Goal: Check status: Check status

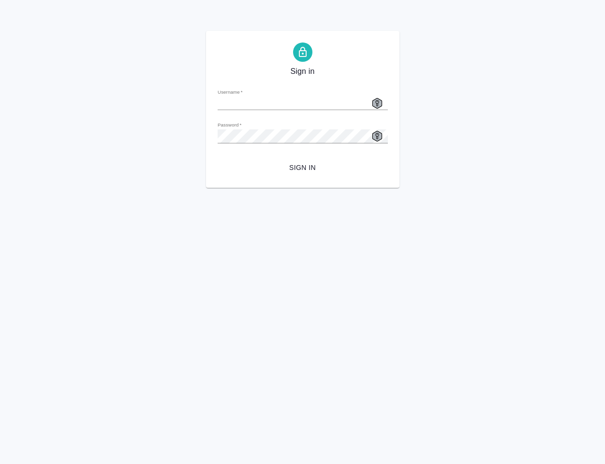
type input "[EMAIL_ADDRESS][DOMAIN_NAME]"
click at [301, 168] on span "Sign in" at bounding box center [302, 168] width 155 height 12
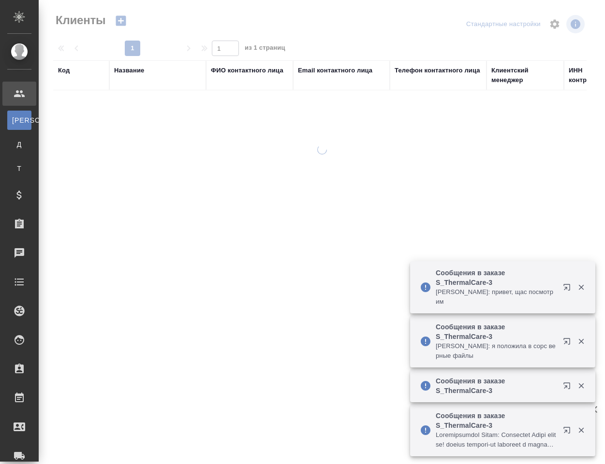
select select "RU"
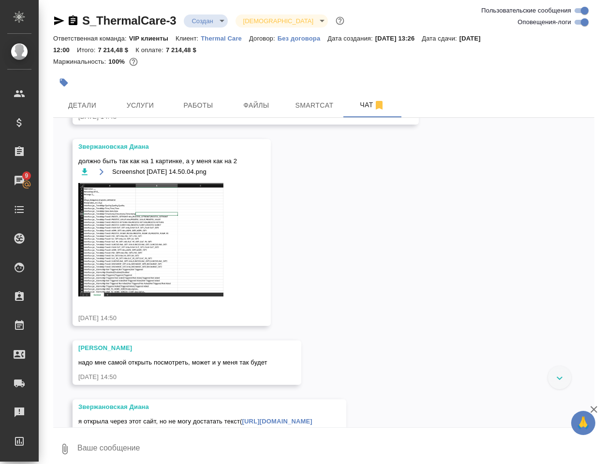
scroll to position [2536, 0]
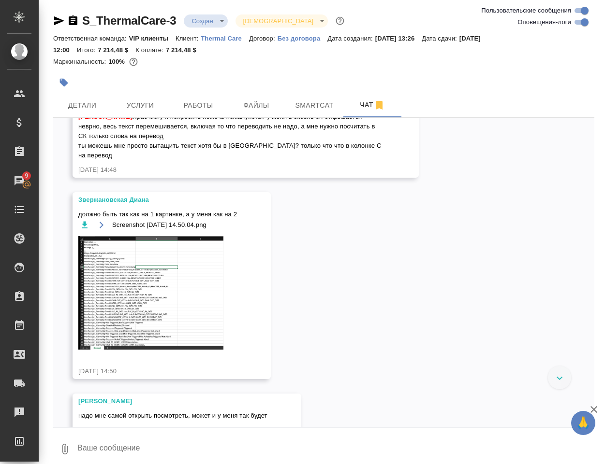
click at [439, 329] on div "10.04, среда [Каплина Евгения] Статус заказа изменен на "ТЗ" 10.04.24, 13:27 Ка…" at bounding box center [323, 273] width 541 height 310
click at [259, 107] on span "Файлы" at bounding box center [256, 106] width 46 height 12
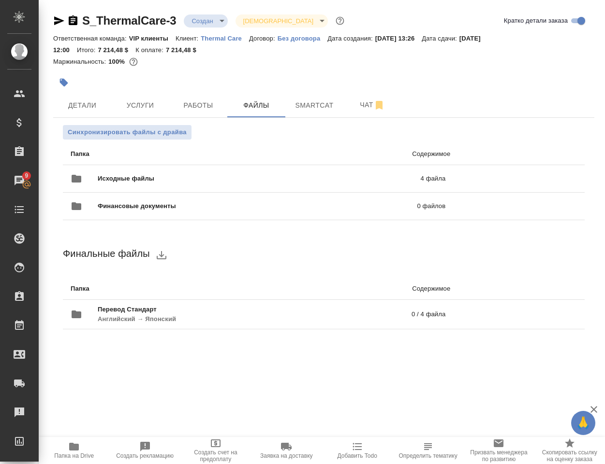
click at [72, 450] on icon "button" at bounding box center [74, 447] width 10 height 8
